Goal: Information Seeking & Learning: Learn about a topic

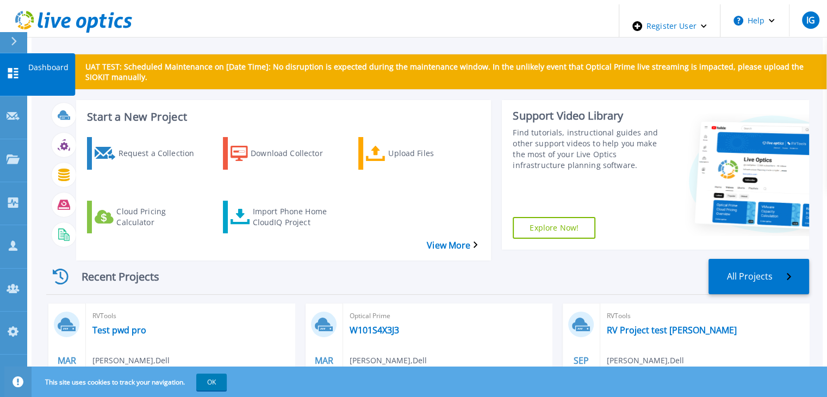
click at [4, 61] on link "Dashboard Dashboard" at bounding box center [13, 74] width 27 height 43
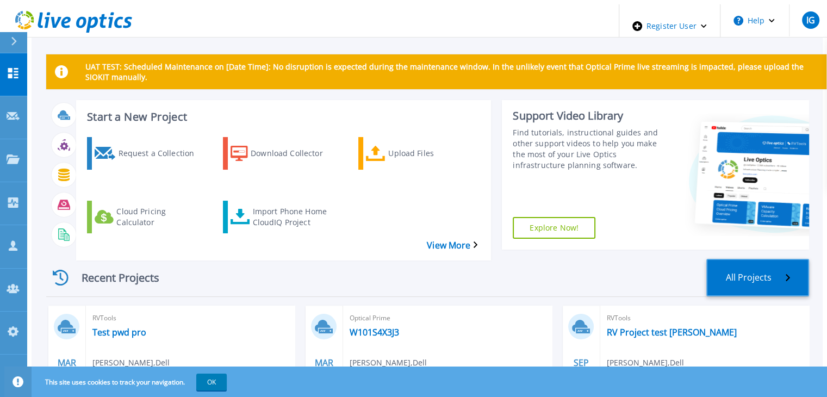
click at [754, 261] on link "All Projects" at bounding box center [757, 277] width 103 height 37
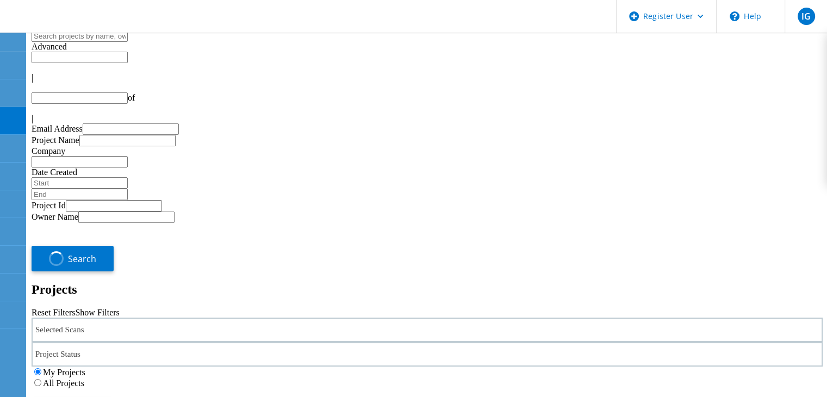
type input "1"
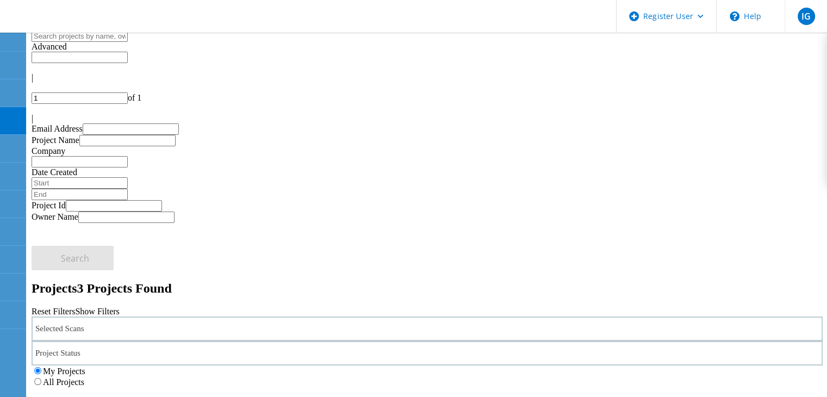
click at [84, 377] on label "All Projects" at bounding box center [63, 381] width 41 height 9
click at [41, 378] on input "All Projects" at bounding box center [37, 381] width 7 height 7
click at [130, 316] on div "Selected Scans" at bounding box center [427, 328] width 791 height 24
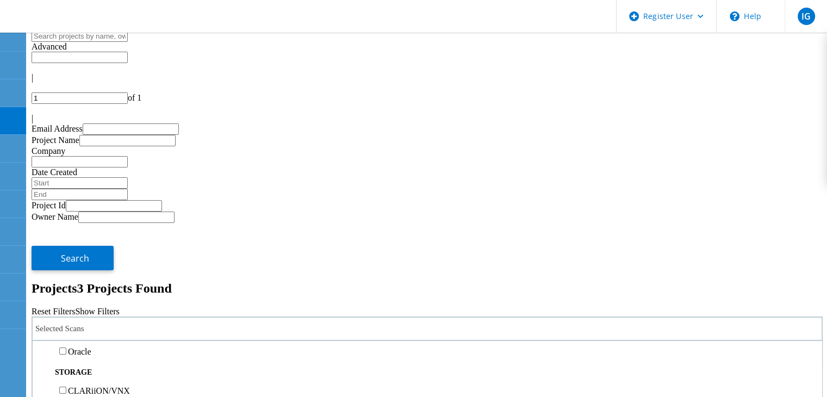
scroll to position [217, 0]
click at [99, 364] on label "PowerStore" at bounding box center [88, 368] width 41 height 9
click at [66, 365] on input "PowerStore" at bounding box center [62, 368] width 7 height 7
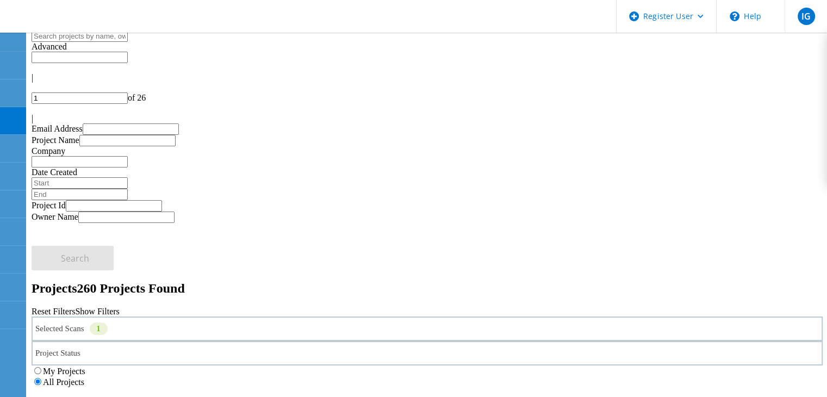
click at [32, 49] on icon at bounding box center [32, 49] width 0 height 0
click at [95, 200] on input "text" at bounding box center [114, 205] width 96 height 11
paste input "https://app-liveoptics-sit.dell.com/vwr/viewer/storage/powerstore/778566"
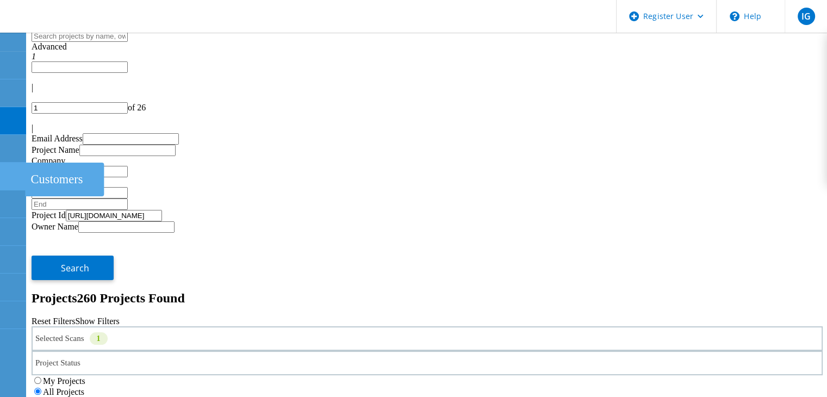
scroll to position [0, 0]
drag, startPoint x: 191, startPoint y: 172, endPoint x: 0, endPoint y: 168, distance: 191.3
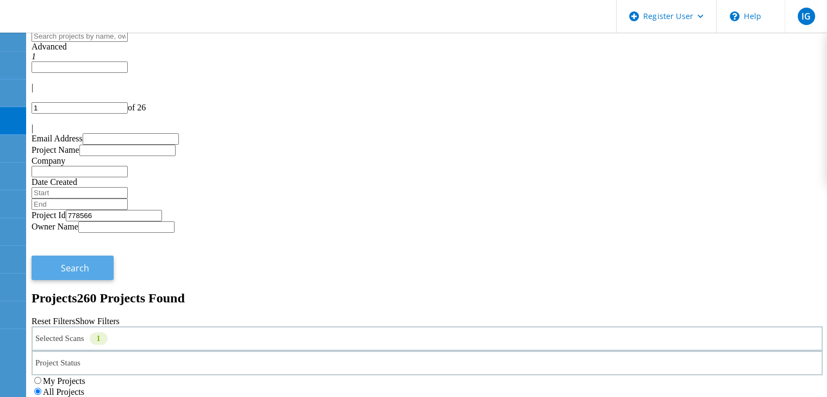
type input "778566"
click at [89, 262] on span "Search" at bounding box center [75, 268] width 28 height 12
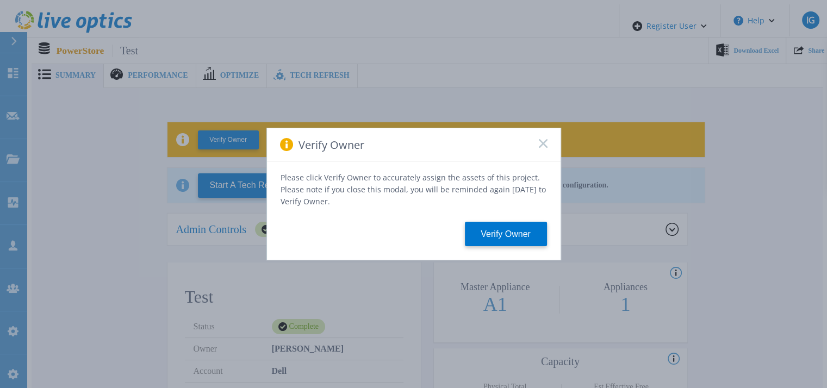
click at [543, 148] on rect at bounding box center [542, 143] width 9 height 9
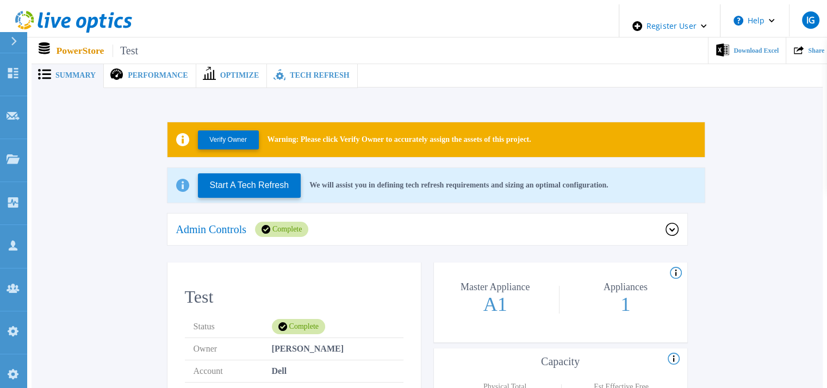
click at [60, 72] on span "Summary" at bounding box center [75, 76] width 40 height 8
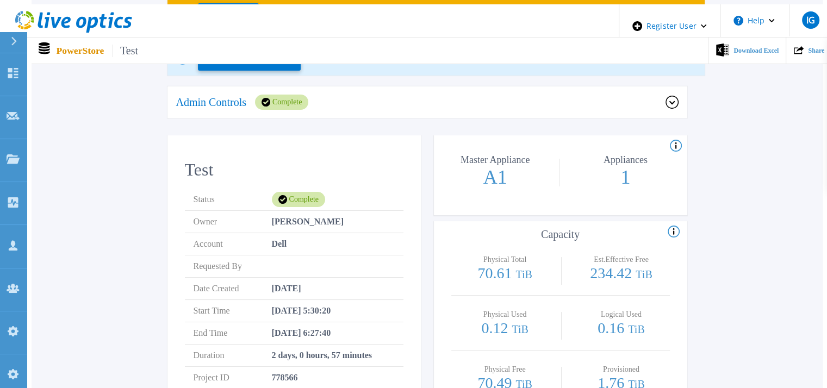
scroll to position [109, 0]
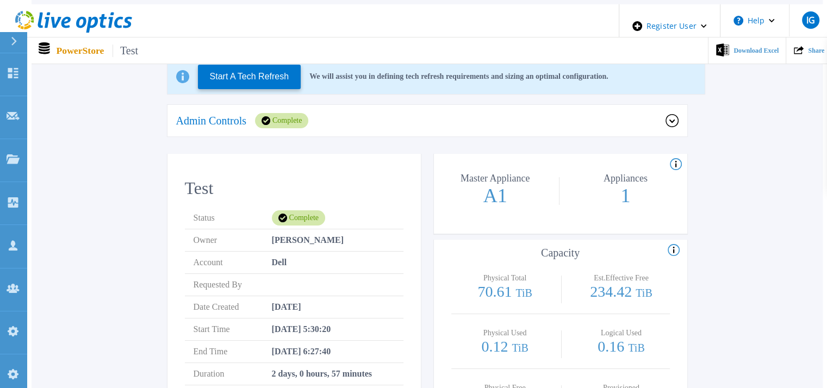
click at [673, 118] on icon at bounding box center [671, 120] width 13 height 13
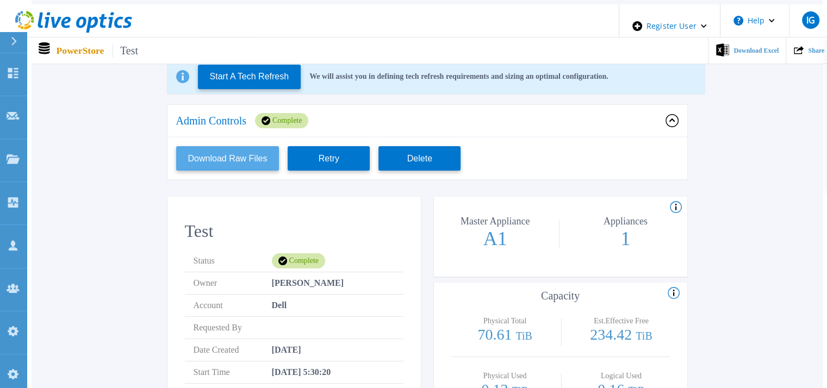
click at [231, 156] on button "Download Raw Files" at bounding box center [227, 158] width 103 height 24
click at [671, 114] on icon at bounding box center [671, 120] width 13 height 13
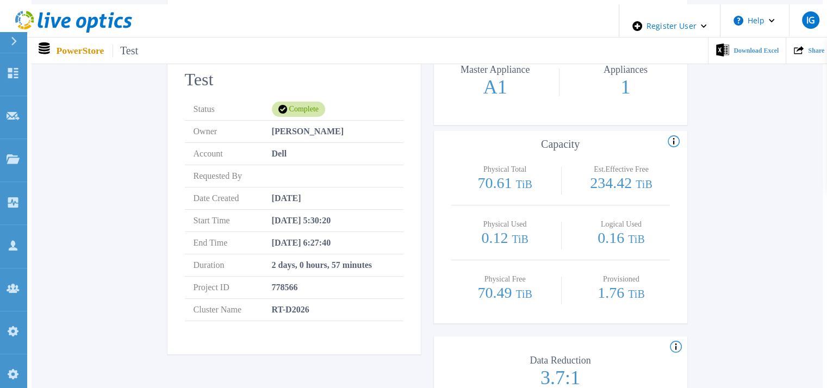
scroll to position [163, 0]
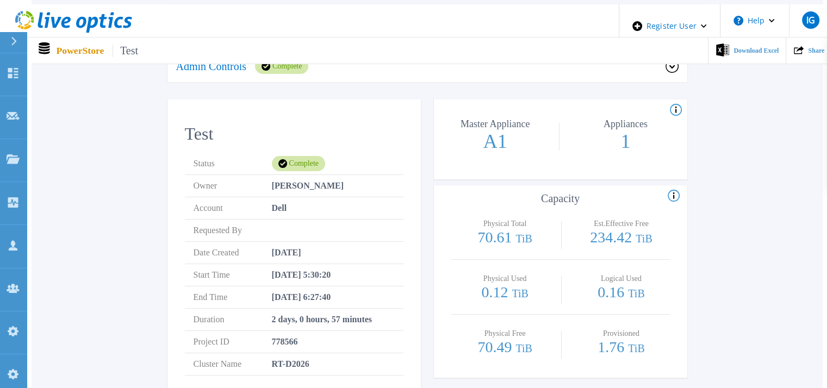
click at [676, 104] on icon at bounding box center [676, 110] width 12 height 13
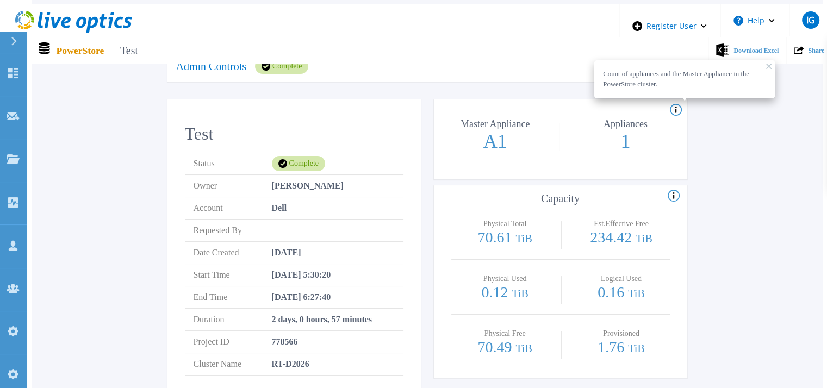
click at [676, 190] on icon at bounding box center [673, 196] width 12 height 13
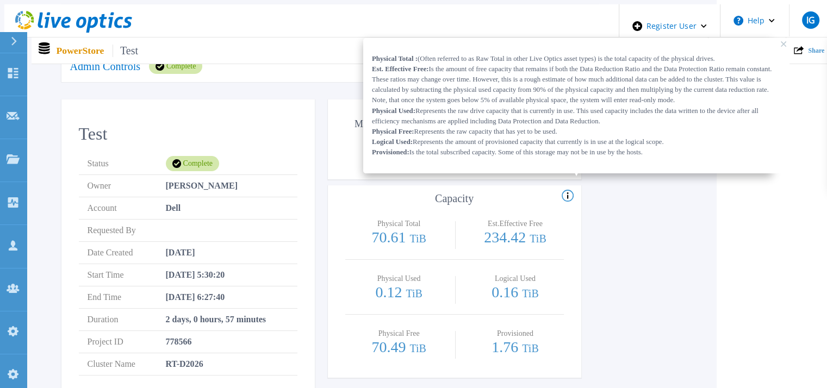
scroll to position [163, 126]
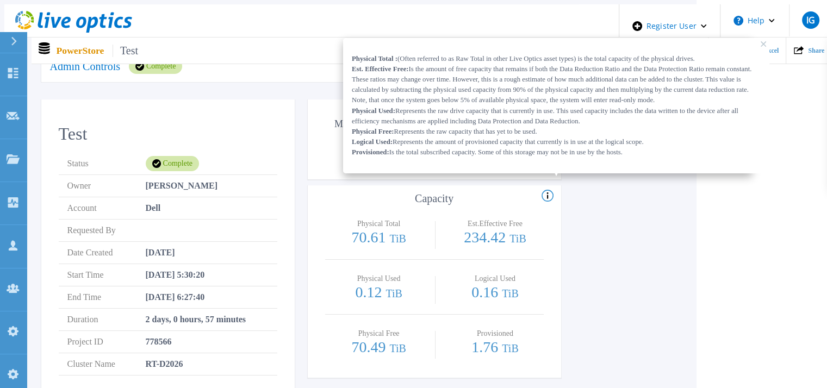
click at [760, 41] on icon at bounding box center [762, 43] width 5 height 5
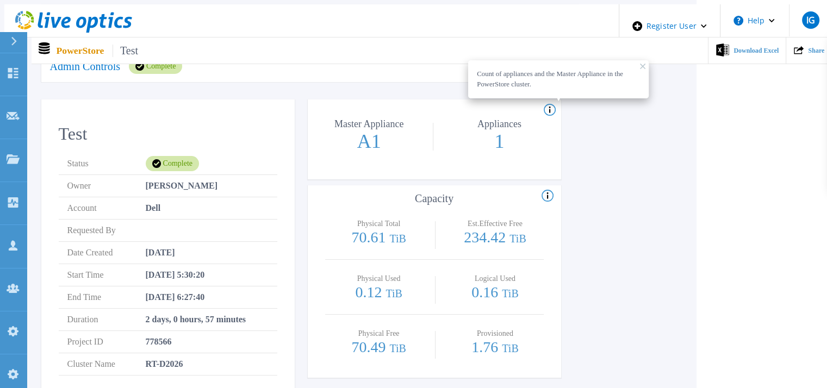
click at [548, 190] on icon at bounding box center [547, 196] width 12 height 13
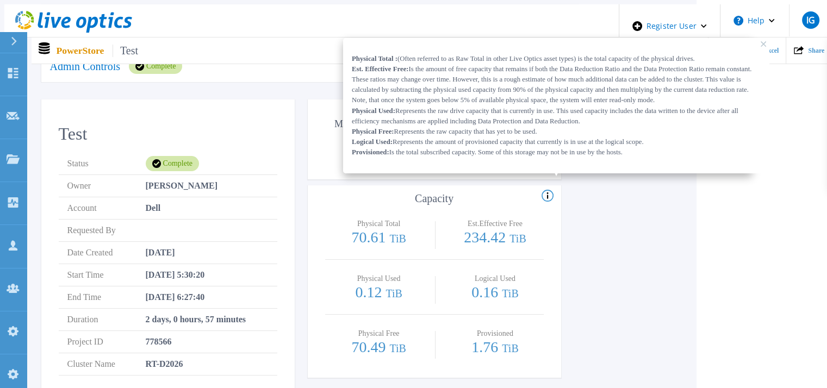
click at [548, 190] on icon at bounding box center [547, 196] width 12 height 13
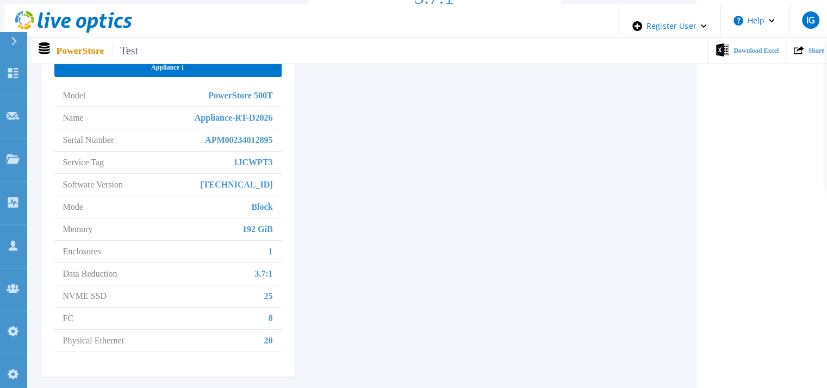
scroll to position [543, 126]
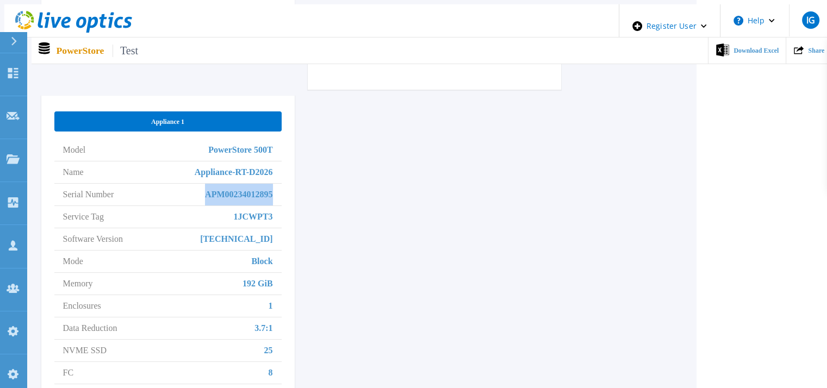
drag, startPoint x: 165, startPoint y: 176, endPoint x: 283, endPoint y: 182, distance: 118.7
click at [285, 183] on div "Appliance 1 Model PowerStore 500T Name Appliance-RT-D2026 Serial Number APM0023…" at bounding box center [167, 263] width 253 height 335
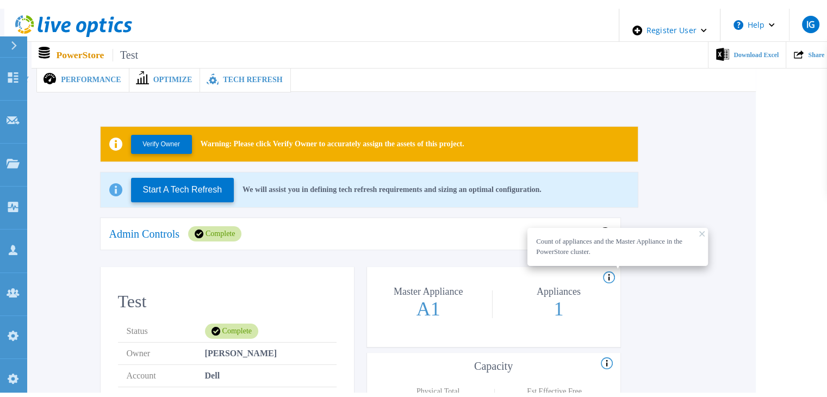
scroll to position [0, 0]
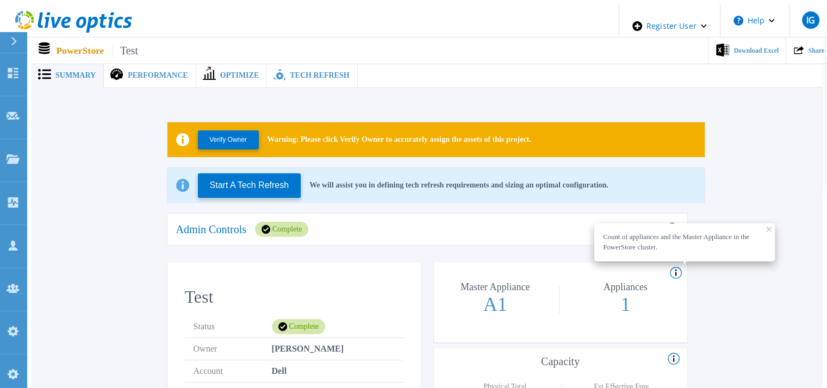
click at [150, 72] on span "Performance" at bounding box center [158, 76] width 60 height 8
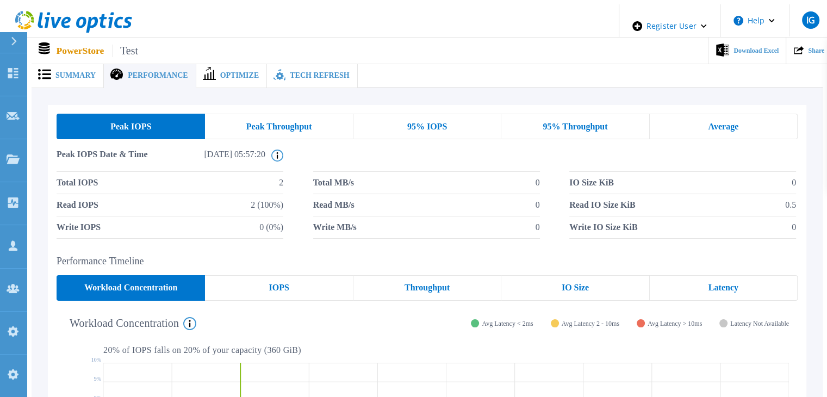
click at [281, 124] on span "Peak Throughput" at bounding box center [279, 126] width 66 height 9
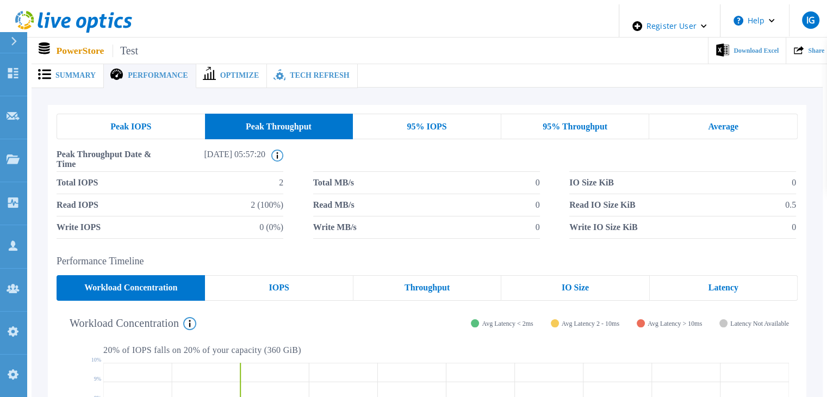
click at [405, 117] on div "95% IOPS" at bounding box center [427, 127] width 148 height 26
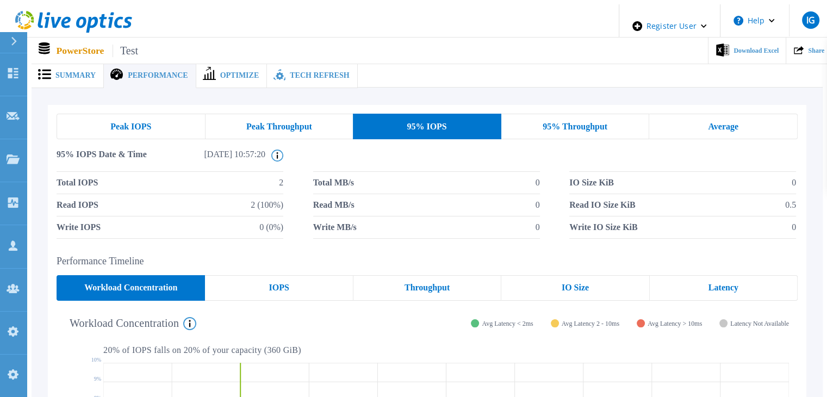
click at [595, 127] on span "95% Throughput" at bounding box center [574, 126] width 65 height 9
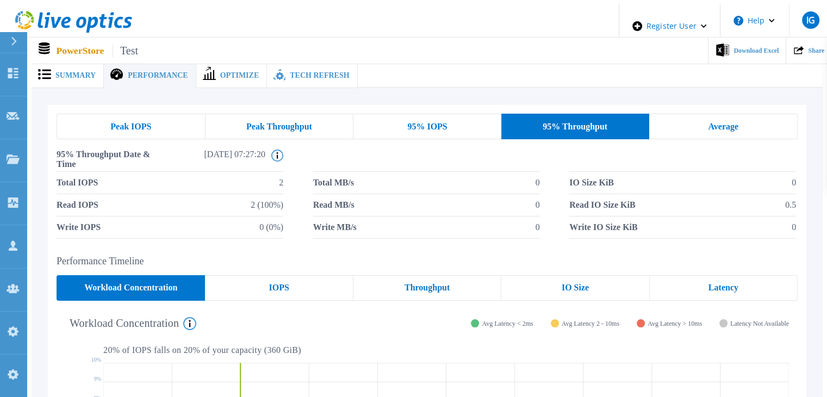
click at [691, 120] on div "Average" at bounding box center [723, 127] width 148 height 26
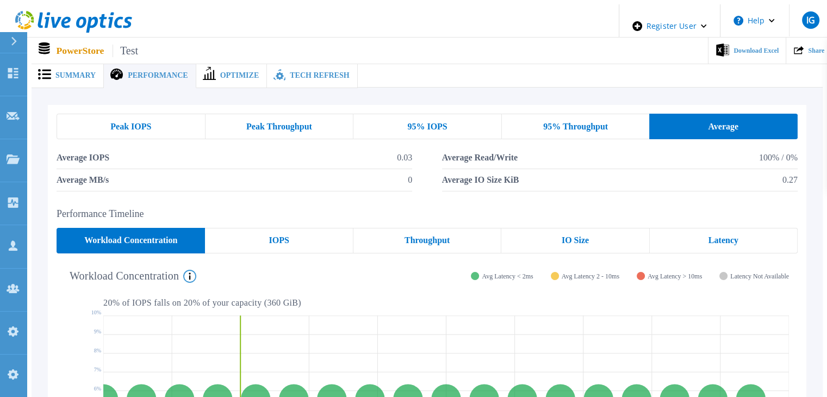
click at [152, 114] on div "Peak IOPS" at bounding box center [131, 127] width 149 height 26
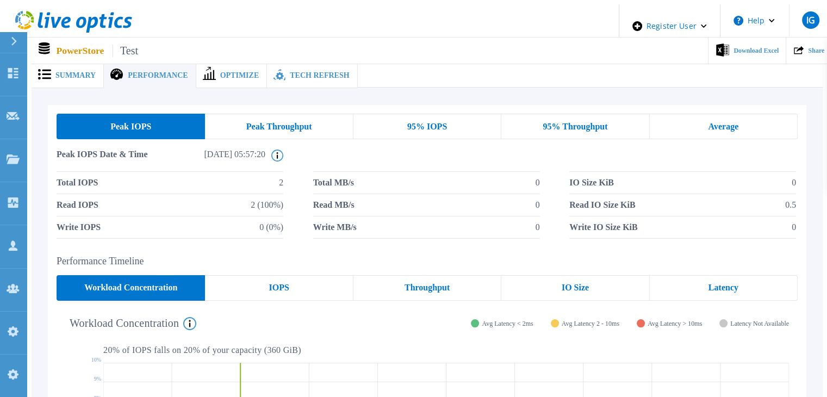
click at [279, 150] on circle at bounding box center [277, 155] width 11 height 11
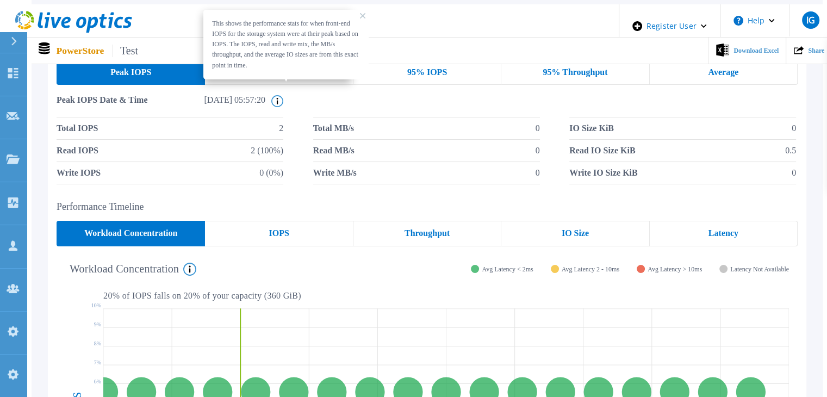
scroll to position [109, 0]
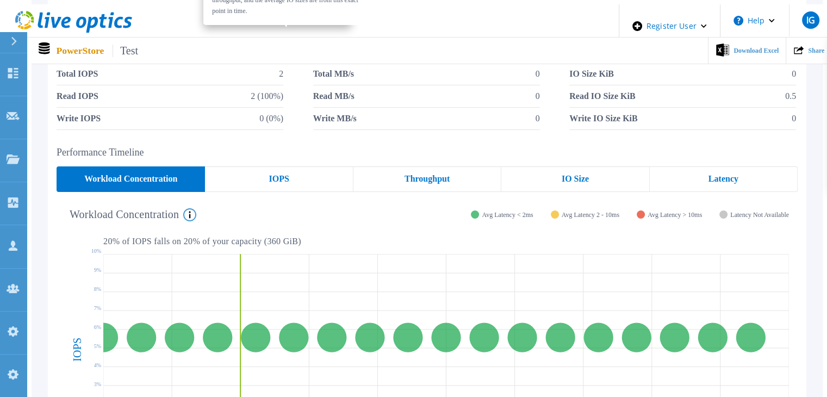
click at [271, 176] on span "IOPS" at bounding box center [278, 178] width 20 height 9
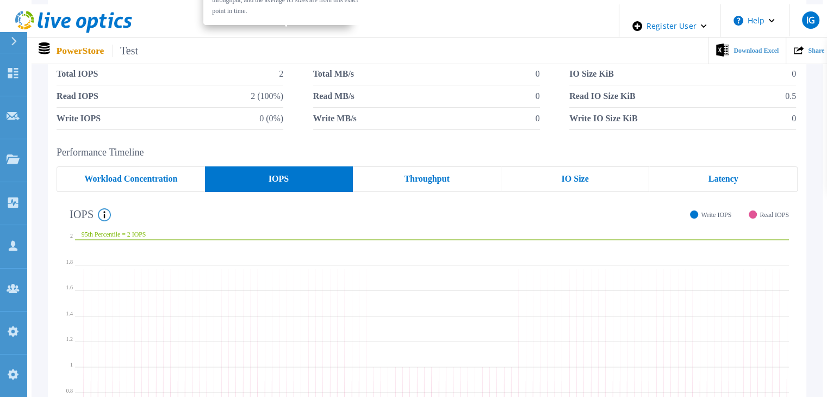
click at [146, 174] on span "Workload Concentration" at bounding box center [130, 178] width 93 height 9
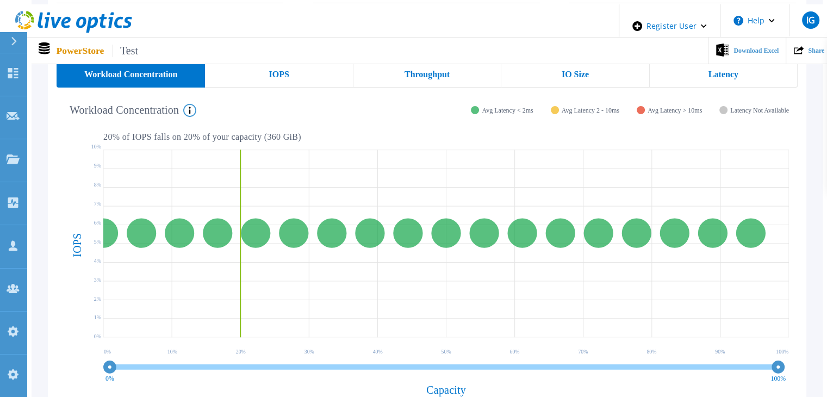
scroll to position [217, 0]
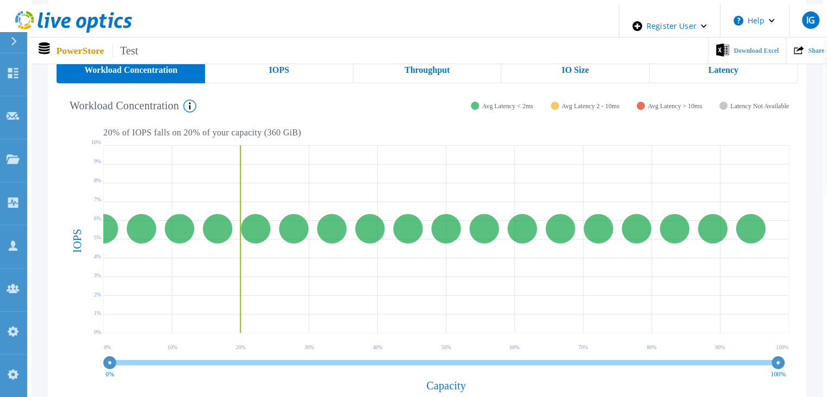
click at [193, 99] on icon at bounding box center [189, 105] width 13 height 13
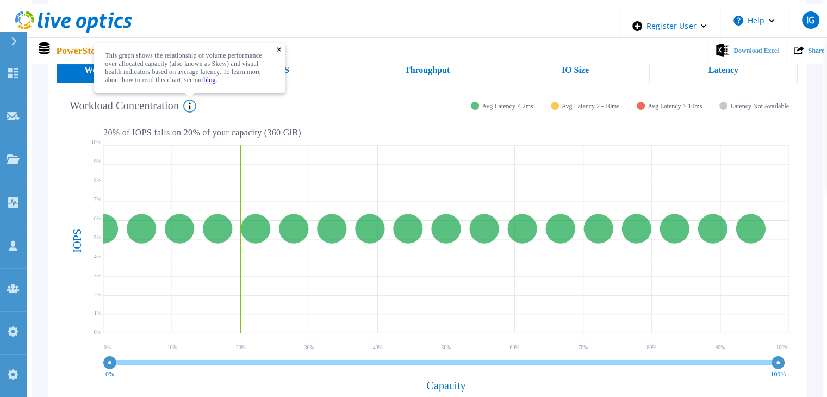
click at [282, 47] on rect at bounding box center [279, 49] width 5 height 5
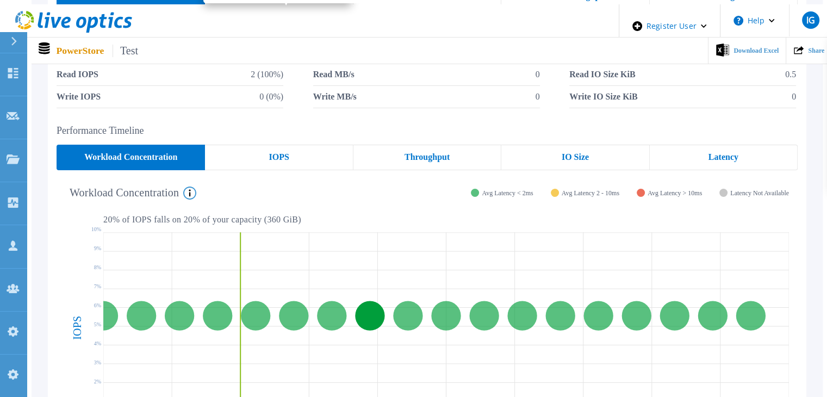
scroll to position [0, 0]
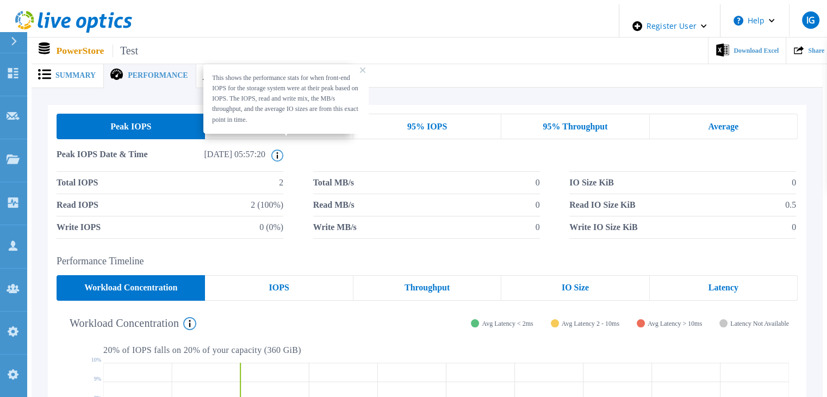
click at [360, 67] on icon at bounding box center [362, 69] width 5 height 5
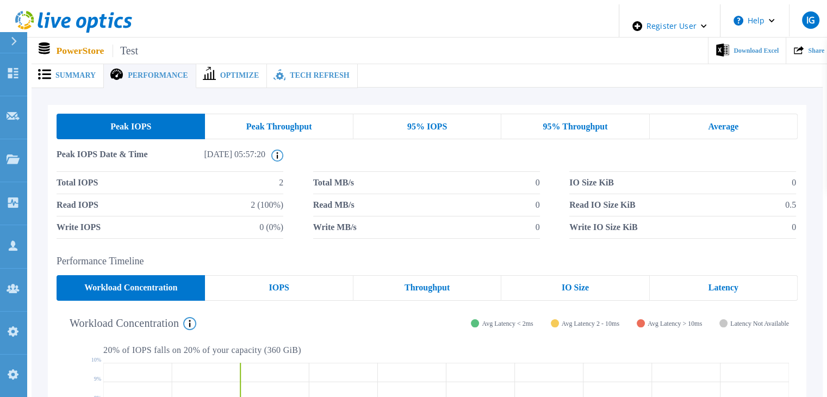
click at [202, 70] on span at bounding box center [208, 75] width 24 height 12
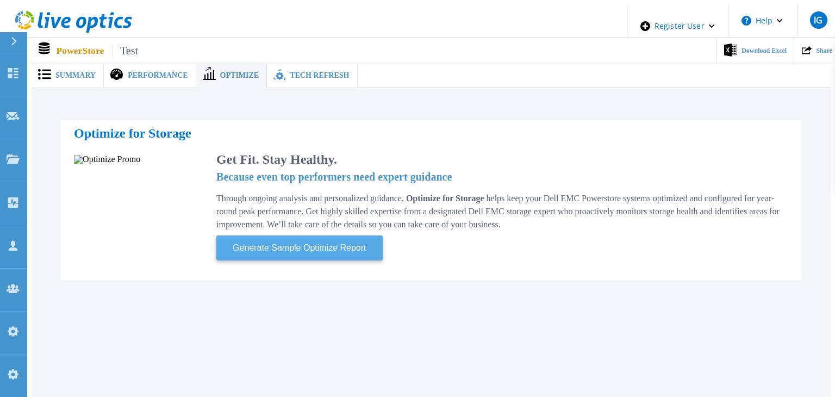
click at [280, 242] on span "Generate Sample Optimize Report" at bounding box center [299, 248] width 142 height 14
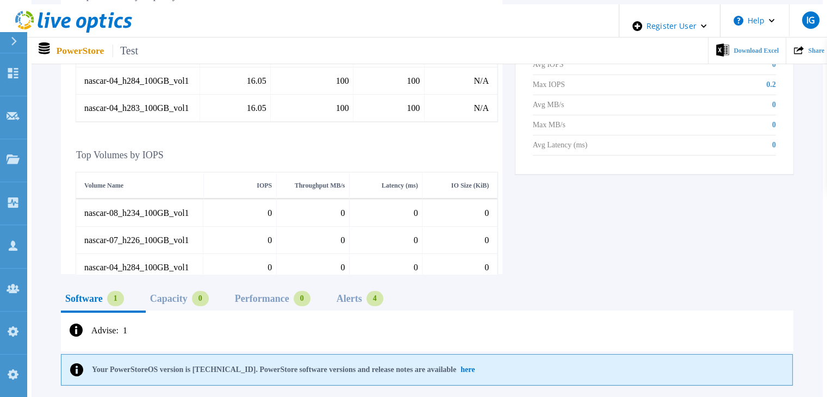
scroll to position [489, 0]
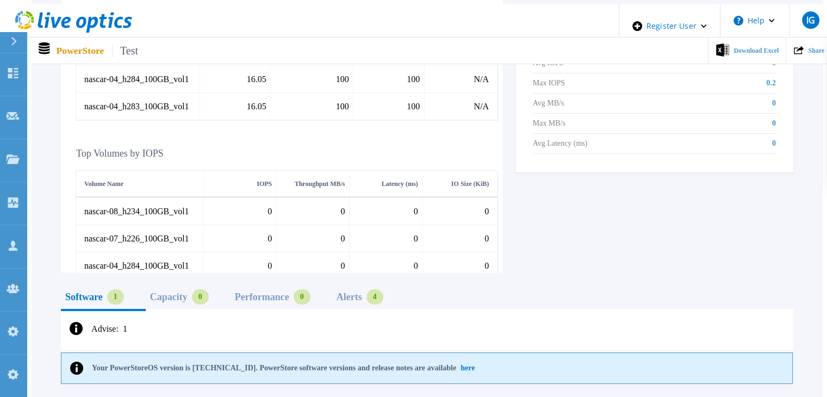
click at [168, 292] on div "Capacity" at bounding box center [168, 296] width 37 height 9
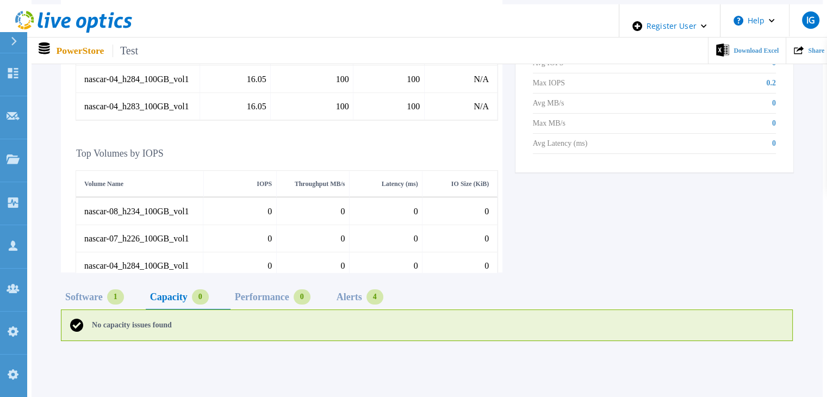
click at [265, 292] on div "Performance" at bounding box center [262, 296] width 54 height 9
click at [333, 292] on div "Alerts 4" at bounding box center [368, 300] width 73 height 21
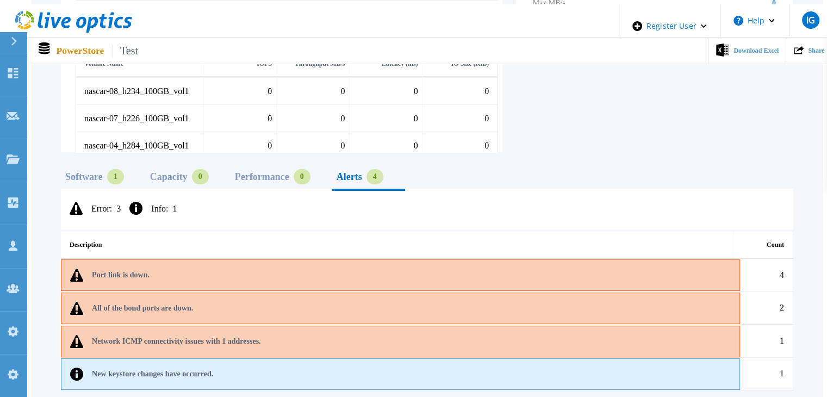
scroll to position [543, 0]
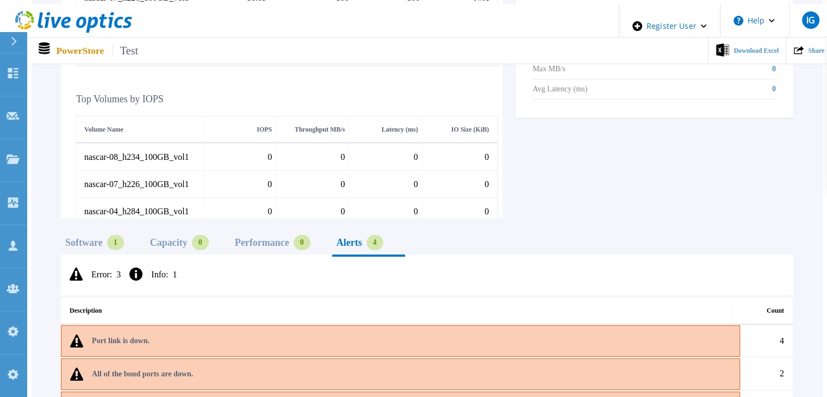
click at [82, 238] on div "Software" at bounding box center [83, 242] width 37 height 9
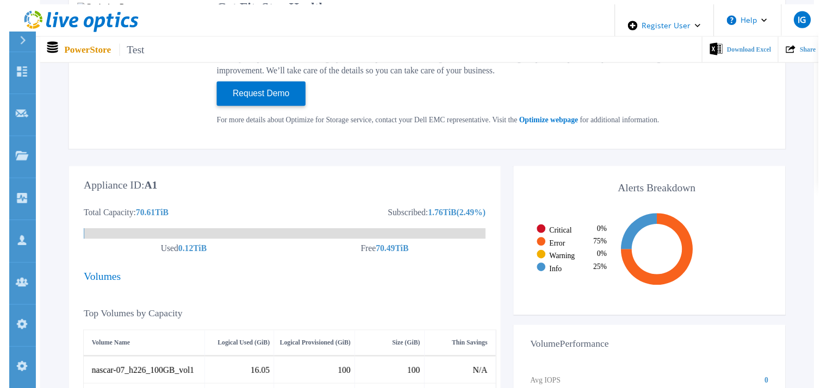
scroll to position [0, 0]
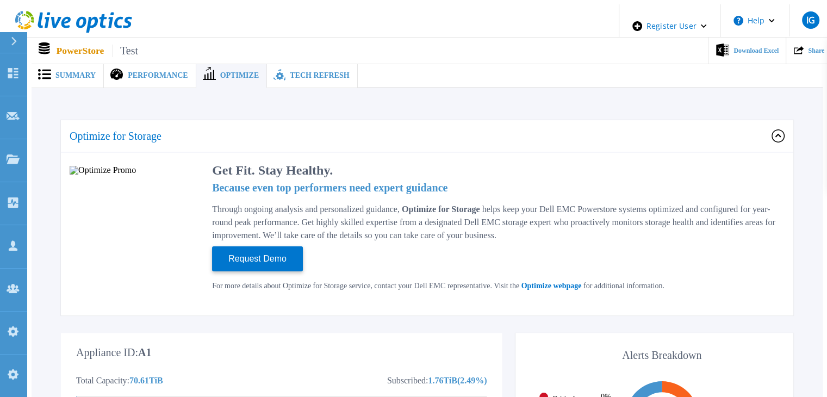
click at [290, 72] on span "Tech Refresh" at bounding box center [319, 76] width 59 height 8
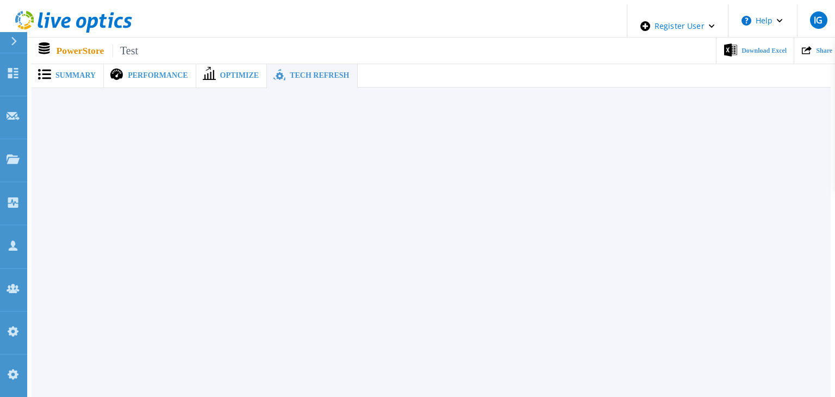
click at [68, 74] on span "Summary" at bounding box center [75, 76] width 40 height 8
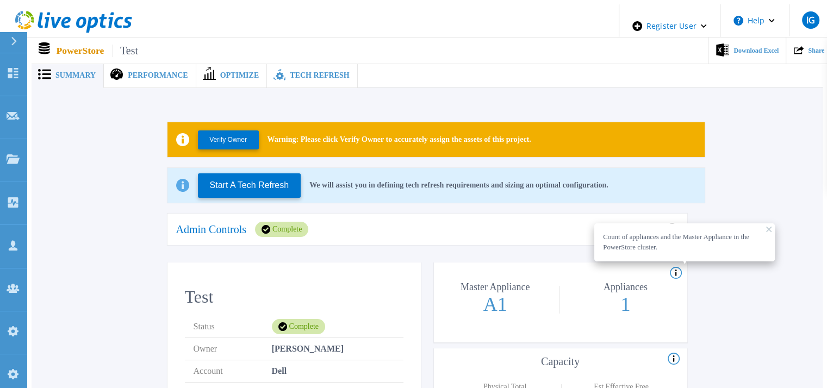
click at [290, 74] on span "Tech Refresh" at bounding box center [319, 76] width 59 height 8
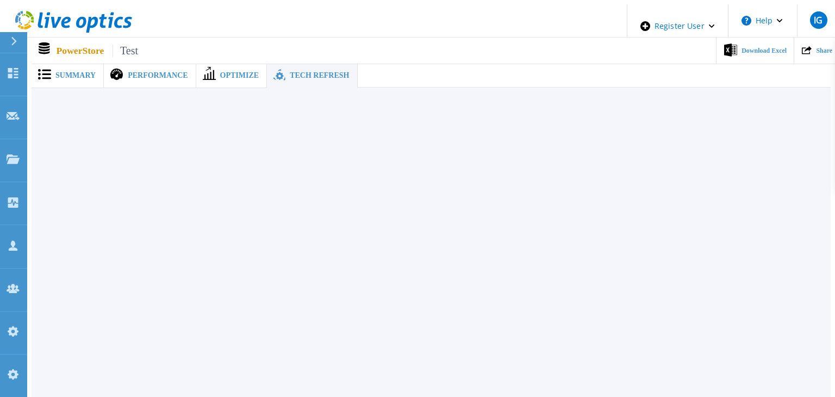
click at [60, 72] on span "Summary" at bounding box center [75, 76] width 40 height 8
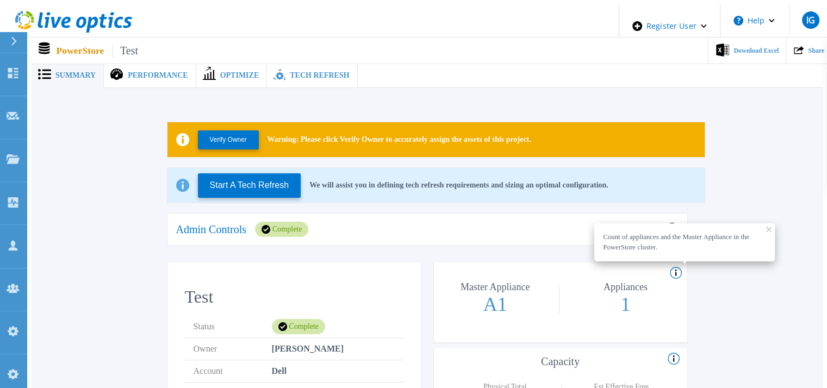
drag, startPoint x: 15, startPoint y: 38, endPoint x: 16, endPoint y: 48, distance: 10.4
click at [15, 38] on icon at bounding box center [14, 41] width 6 height 9
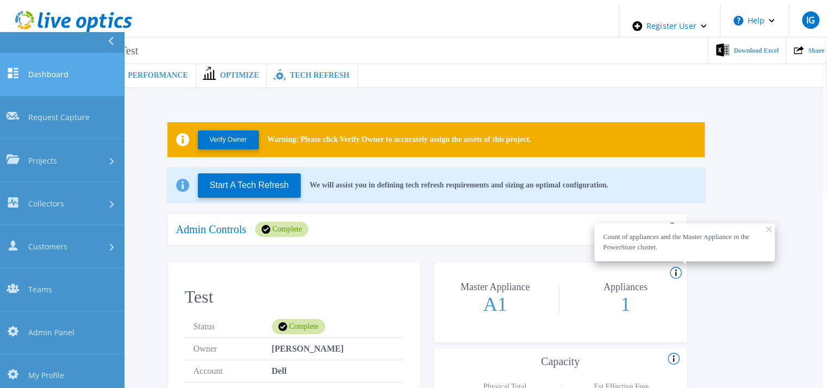
click at [46, 59] on link "Dashboard Dashboard" at bounding box center [62, 74] width 124 height 43
